Goal: Information Seeking & Learning: Check status

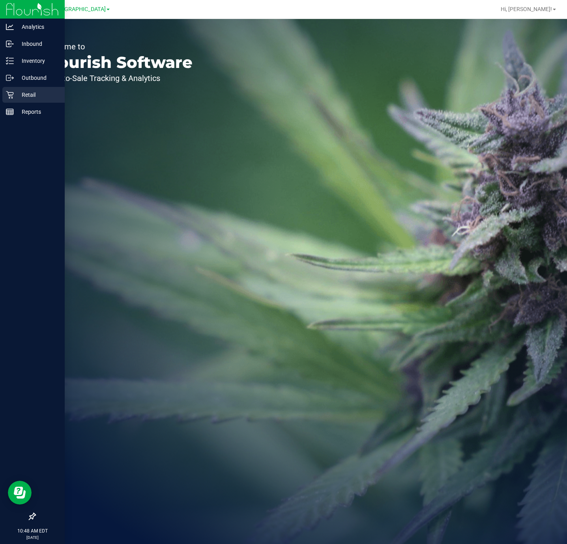
click at [6, 95] on icon at bounding box center [10, 95] width 8 height 8
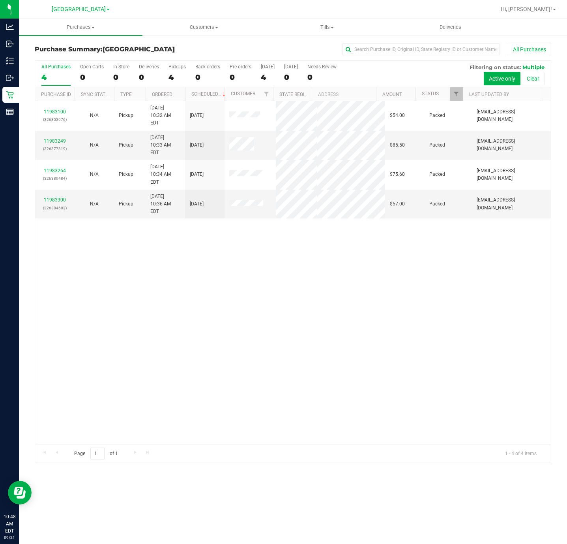
drag, startPoint x: 295, startPoint y: 277, endPoint x: 330, endPoint y: 233, distance: 56.8
click at [295, 277] on div "11983100 (326353076) N/A Pickup 9/21/2025 10:32 AM EDT 9/21/2025 $54.00 Packed …" at bounding box center [293, 272] width 516 height 343
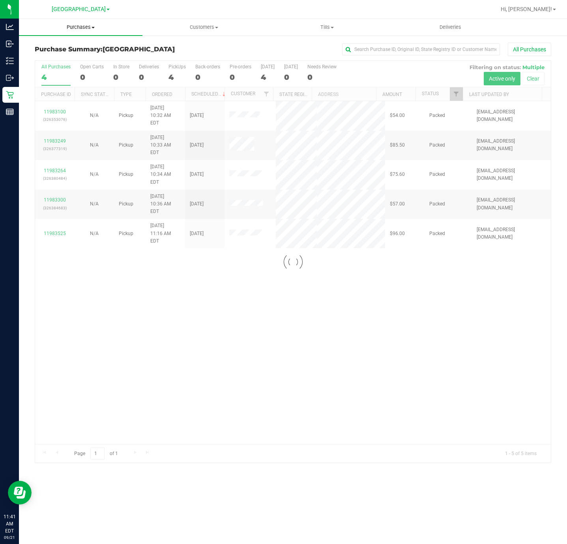
click at [84, 28] on span "Purchases" at bounding box center [81, 27] width 124 height 7
click at [59, 54] on span "Fulfillment" at bounding box center [43, 57] width 49 height 7
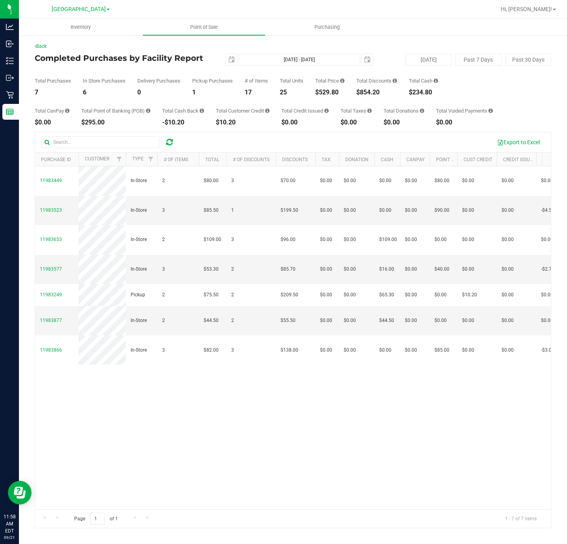
click at [320, 94] on div "$529.80" at bounding box center [329, 92] width 29 height 6
copy div "$529.80"
